Goal: Obtain resource: Obtain resource

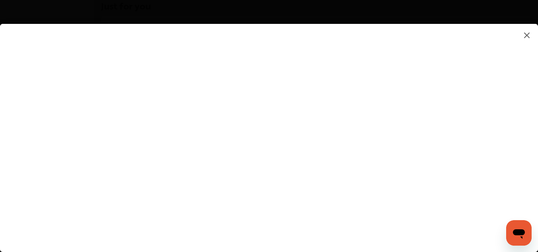
scroll to position [628, 0]
click at [419, 240] on div at bounding box center [269, 138] width 538 height 228
click at [386, 235] on flutter-view at bounding box center [269, 130] width 538 height 212
type input "**********"
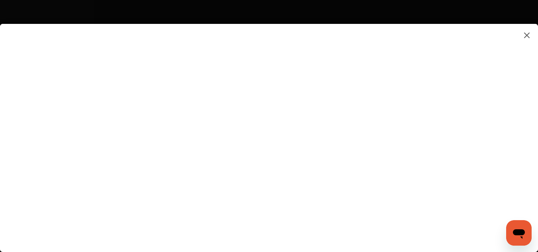
scroll to position [1064, 0]
click at [395, 155] on flutter-view at bounding box center [269, 130] width 538 height 212
click at [299, 154] on flutter-view at bounding box center [269, 130] width 538 height 212
click at [438, 245] on div at bounding box center [269, 138] width 538 height 228
drag, startPoint x: 438, startPoint y: 245, endPoint x: 403, endPoint y: 242, distance: 34.8
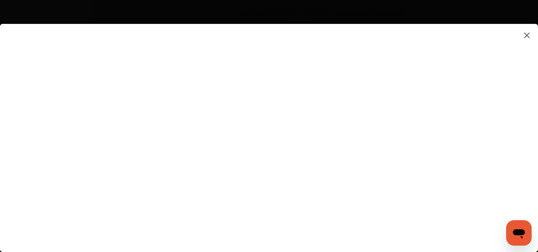
click at [403, 242] on div at bounding box center [269, 138] width 538 height 228
click at [530, 146] on flutter-view at bounding box center [269, 130] width 538 height 212
click at [471, 195] on flutter-view at bounding box center [269, 130] width 538 height 212
